Goal: Task Accomplishment & Management: Complete application form

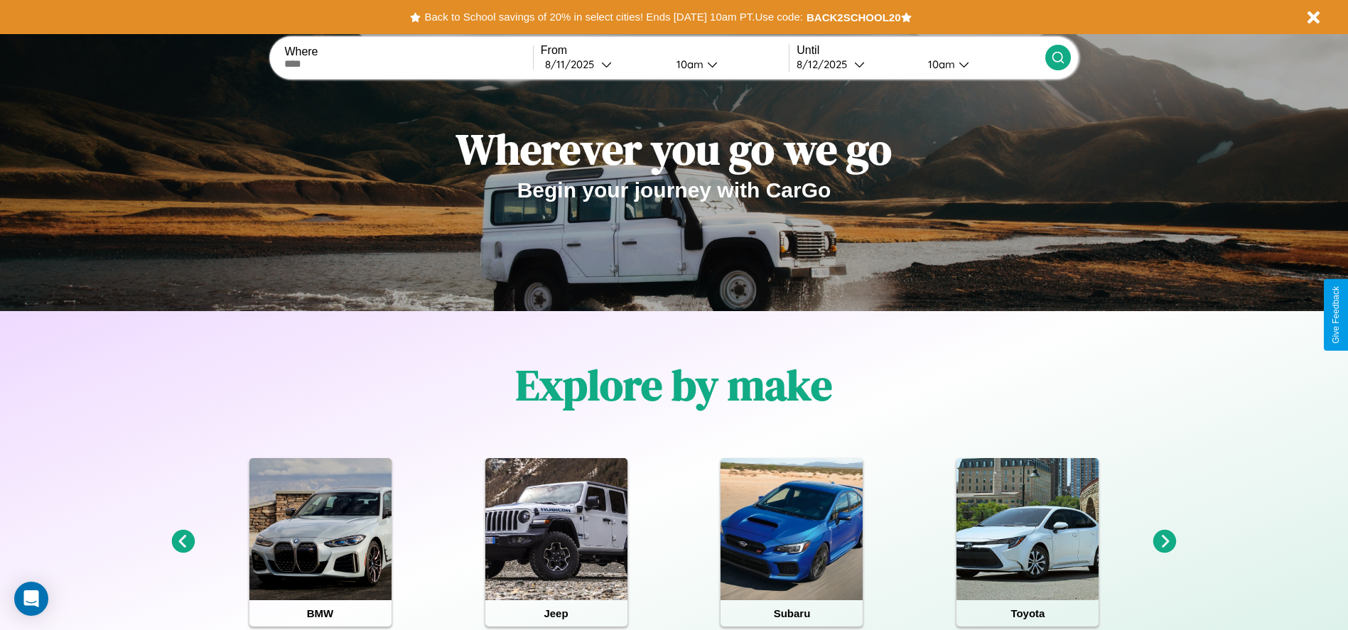
scroll to position [1549, 0]
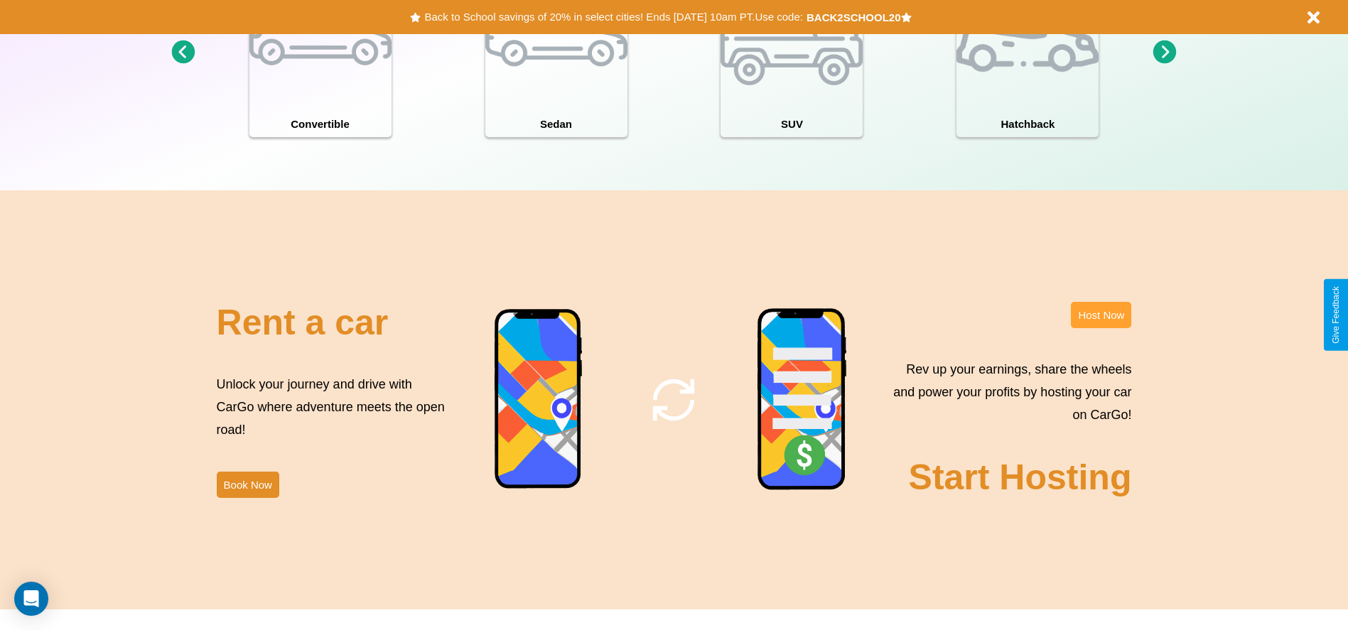
click at [1101, 315] on button "Host Now" at bounding box center [1101, 315] width 60 height 26
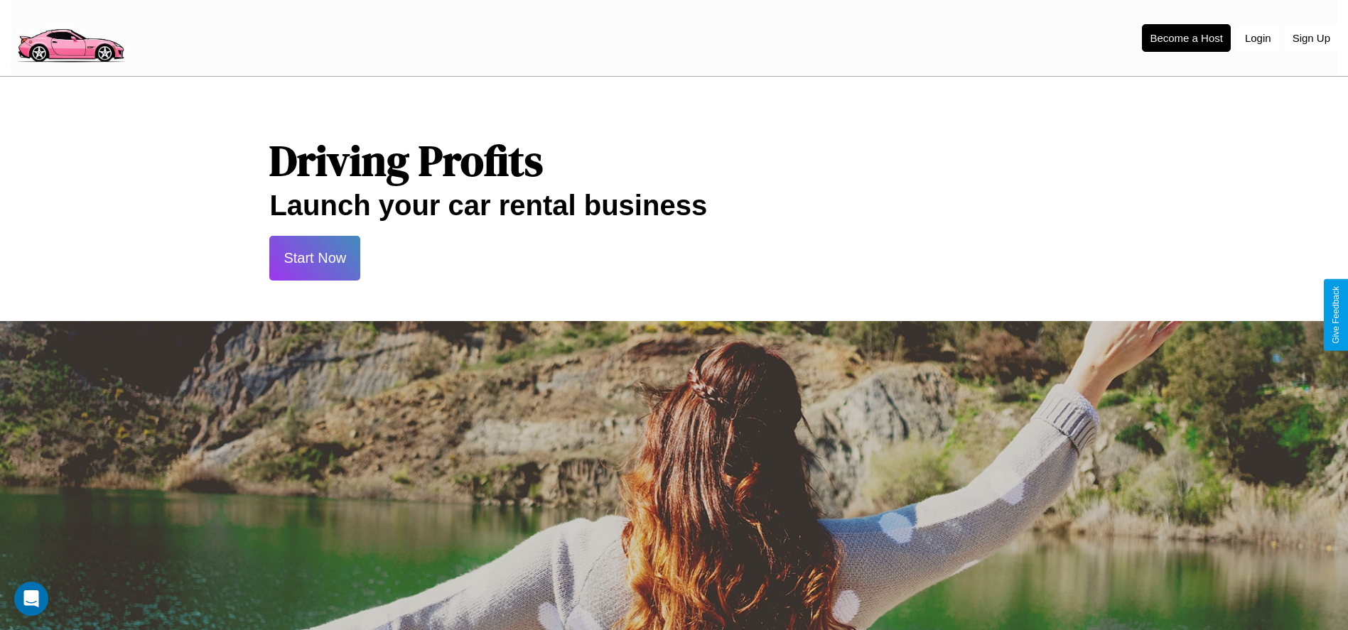
click at [315, 258] on button "Start Now" at bounding box center [314, 258] width 91 height 45
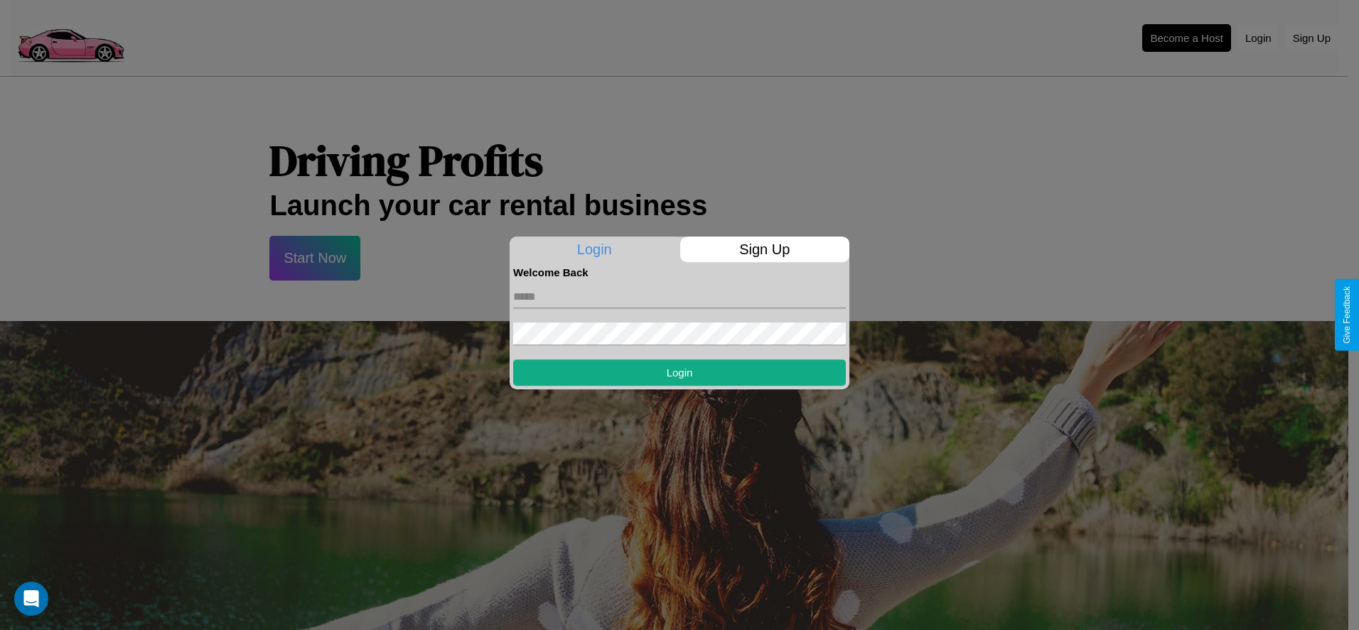
click at [679, 296] on input "text" at bounding box center [679, 297] width 333 height 23
type input "**********"
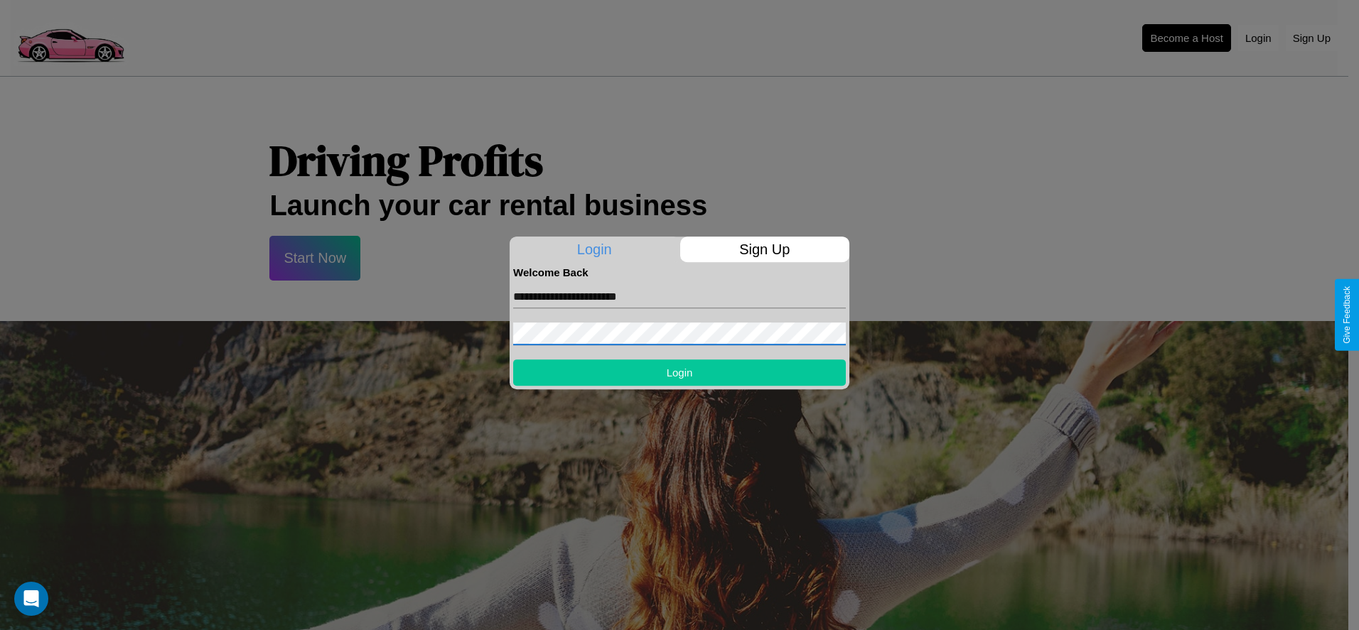
click at [679, 372] on button "Login" at bounding box center [679, 373] width 333 height 26
